Goal: Navigation & Orientation: Find specific page/section

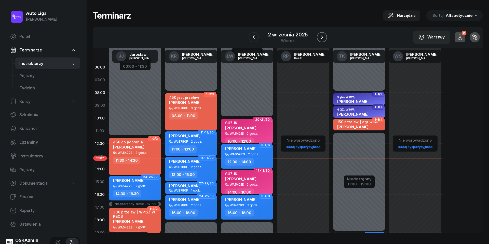
click at [322, 37] on icon "button" at bounding box center [322, 37] width 6 height 6
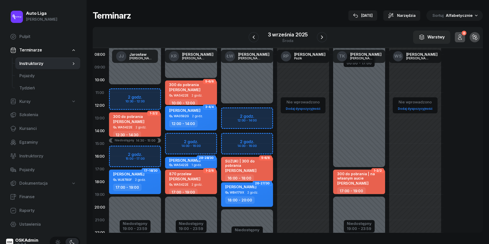
scroll to position [37, 0]
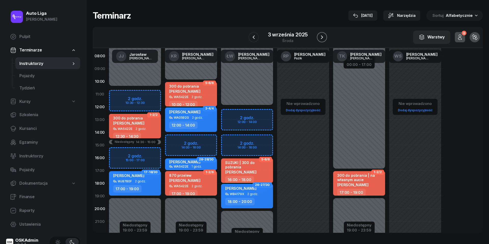
click at [324, 36] on icon "button" at bounding box center [322, 37] width 6 height 6
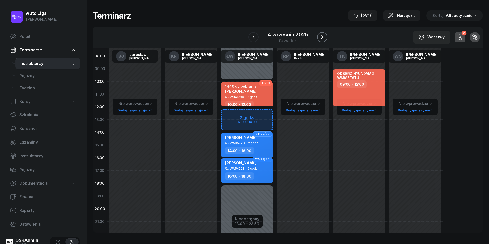
click at [324, 36] on icon "button" at bounding box center [322, 37] width 6 height 6
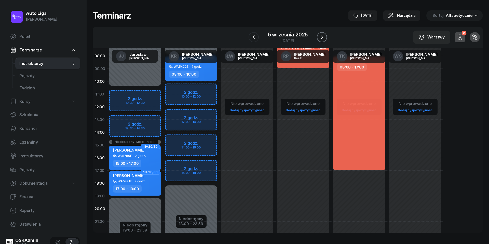
click at [324, 36] on icon "button" at bounding box center [322, 37] width 6 height 6
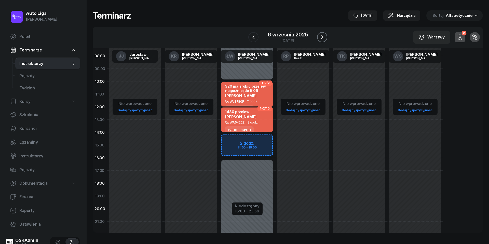
click at [324, 36] on icon "button" at bounding box center [322, 37] width 6 height 6
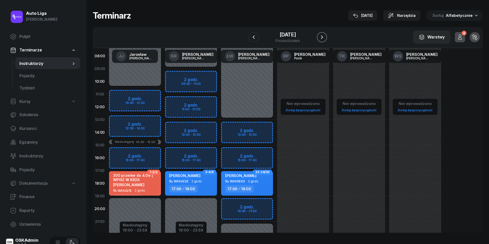
click at [324, 36] on icon "button" at bounding box center [322, 37] width 6 height 6
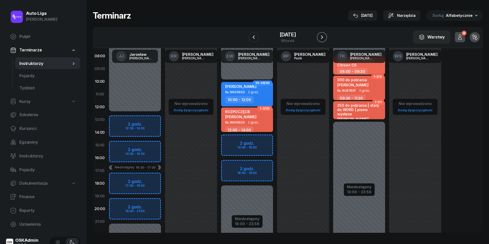
click at [324, 36] on icon "button" at bounding box center [322, 37] width 6 height 6
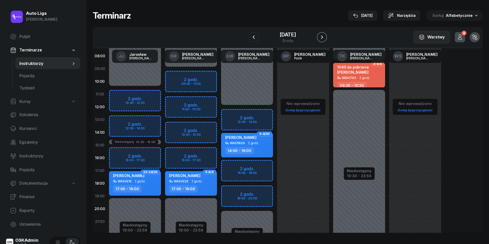
click at [324, 36] on icon "button" at bounding box center [322, 37] width 6 height 6
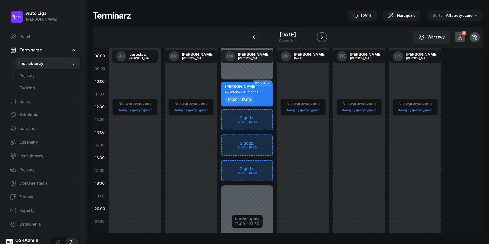
click at [323, 38] on icon "button" at bounding box center [322, 37] width 6 height 6
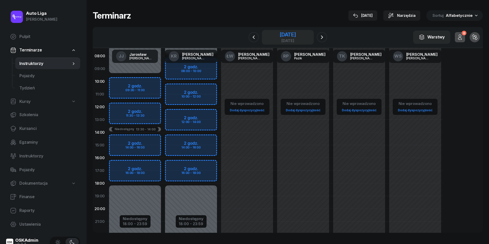
click at [287, 34] on div "[DATE]" at bounding box center [288, 34] width 16 height 5
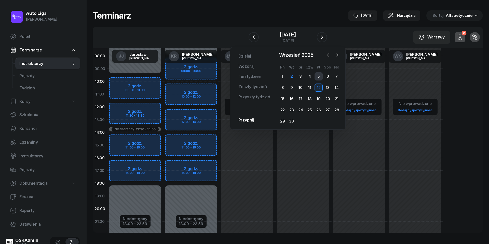
click at [317, 74] on div "5" at bounding box center [319, 76] width 8 height 8
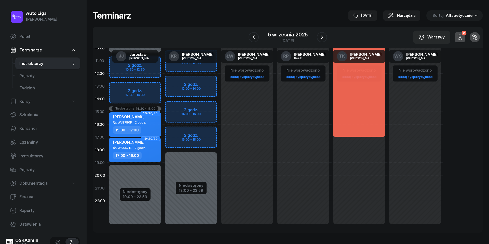
scroll to position [70, 0]
